Goal: Information Seeking & Learning: Stay updated

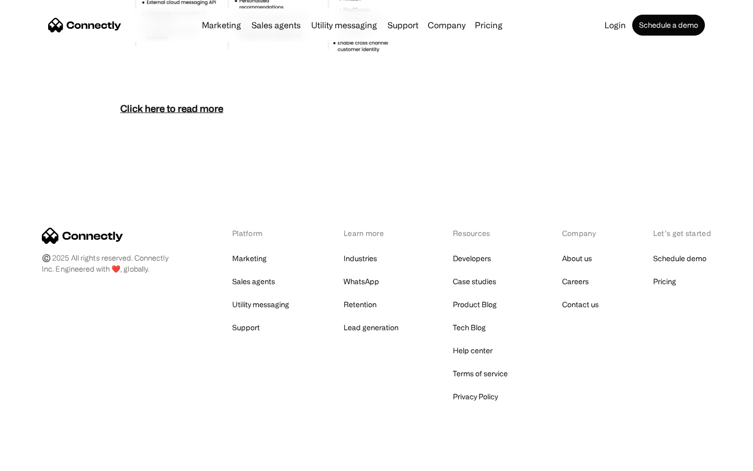
scroll to position [4534, 0]
